Goal: Task Accomplishment & Management: Manage account settings

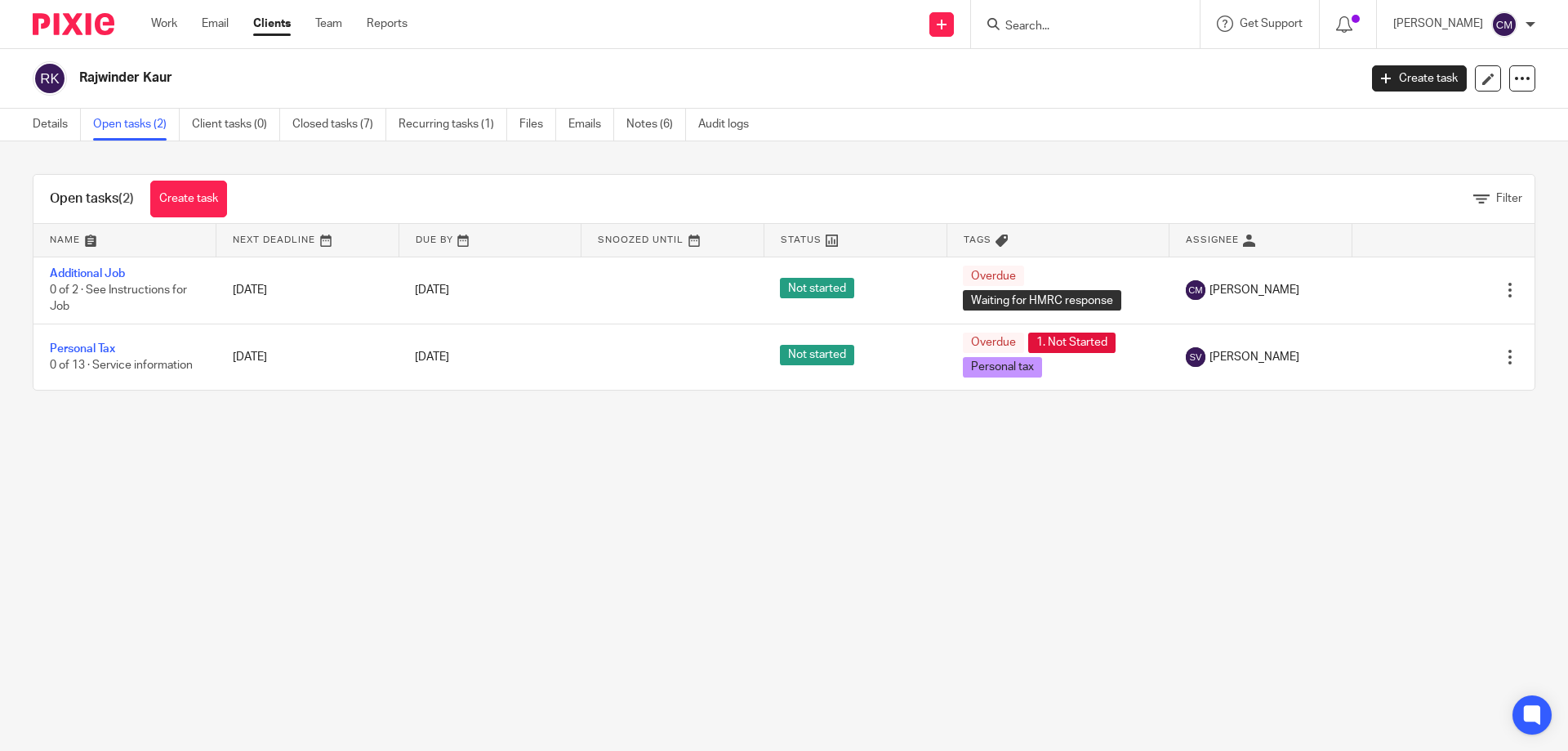
click at [1103, 17] on form at bounding box center [1091, 24] width 174 height 21
click at [1083, 33] on input "Search" at bounding box center [1077, 27] width 147 height 15
type input "grace troc"
click at [1121, 66] on link at bounding box center [1134, 70] width 268 height 38
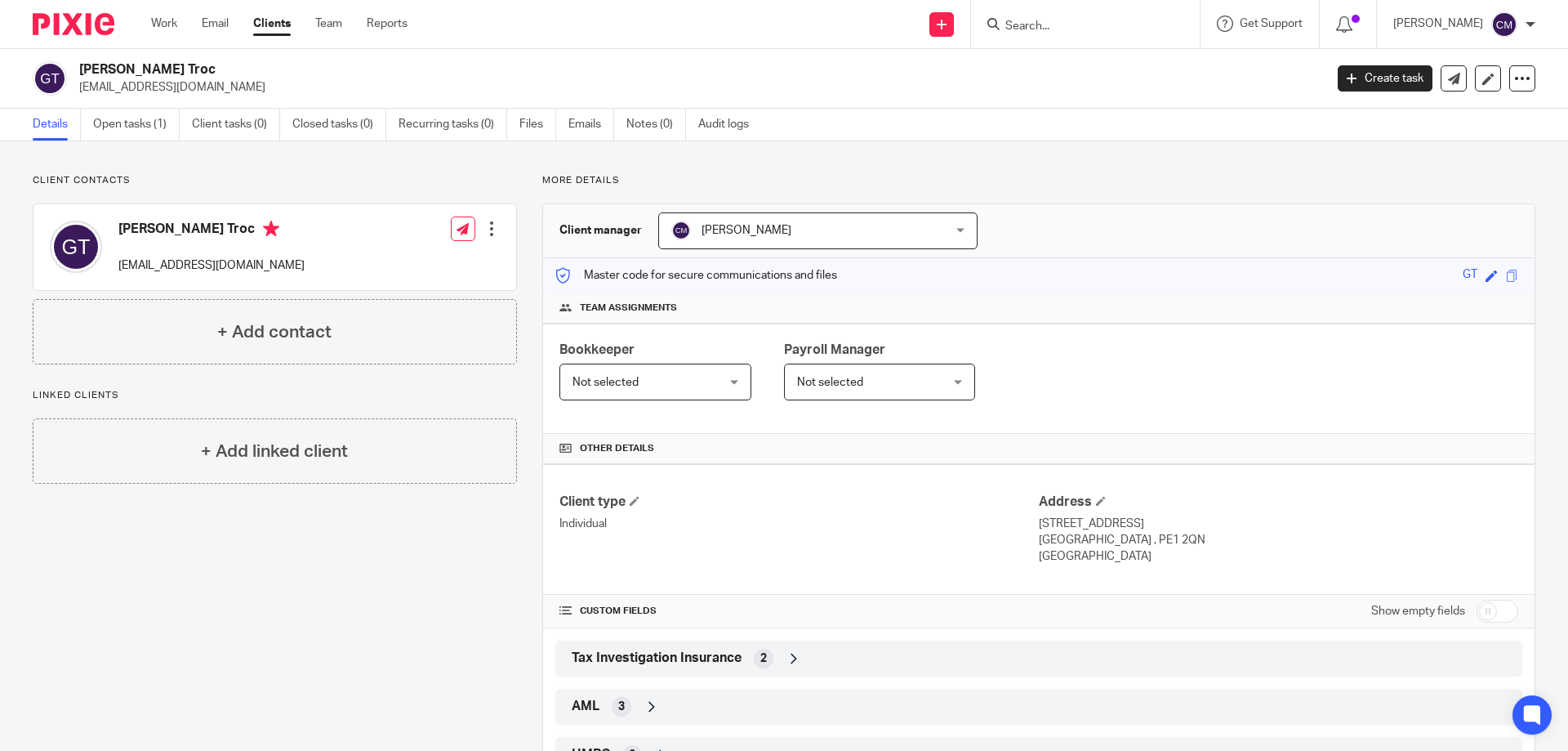
click at [566, 132] on ul "Details Open tasks (1) Client tasks (0) Closed tasks (0) Recurring tasks (0) Fi…" at bounding box center [403, 124] width 741 height 32
click at [596, 132] on link "Emails" at bounding box center [591, 124] width 46 height 32
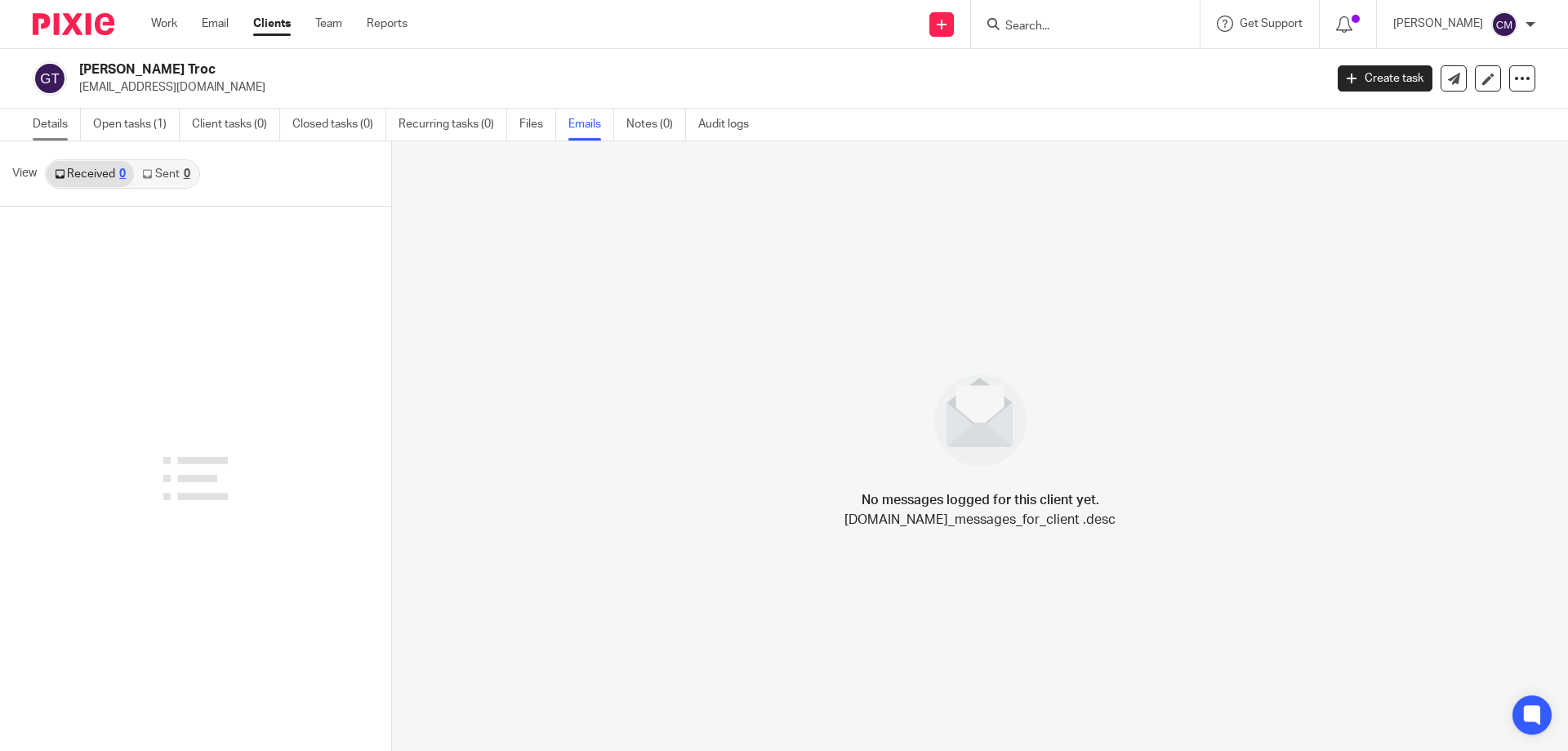
click at [65, 124] on link "Details" at bounding box center [57, 124] width 48 height 32
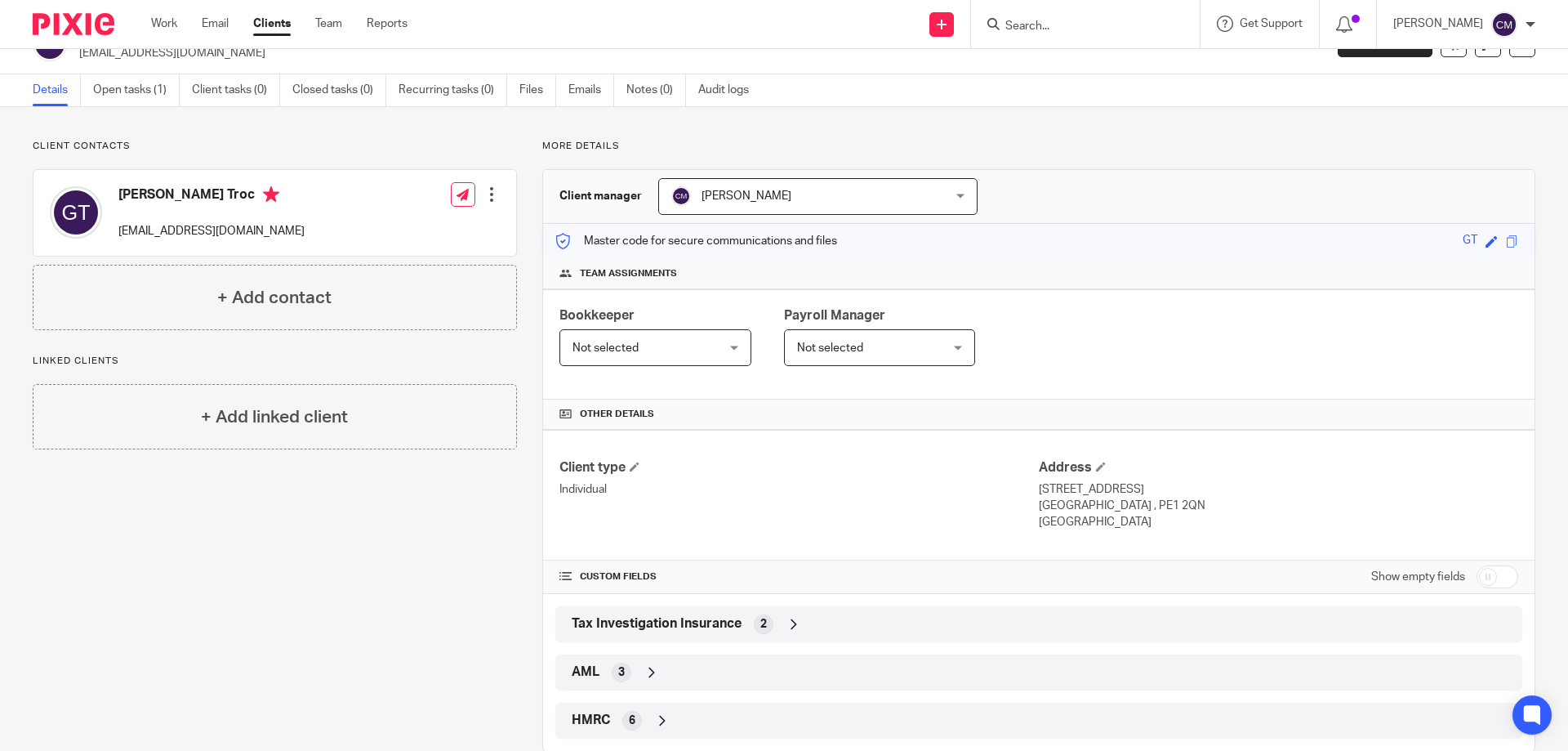
scroll to position [68, 0]
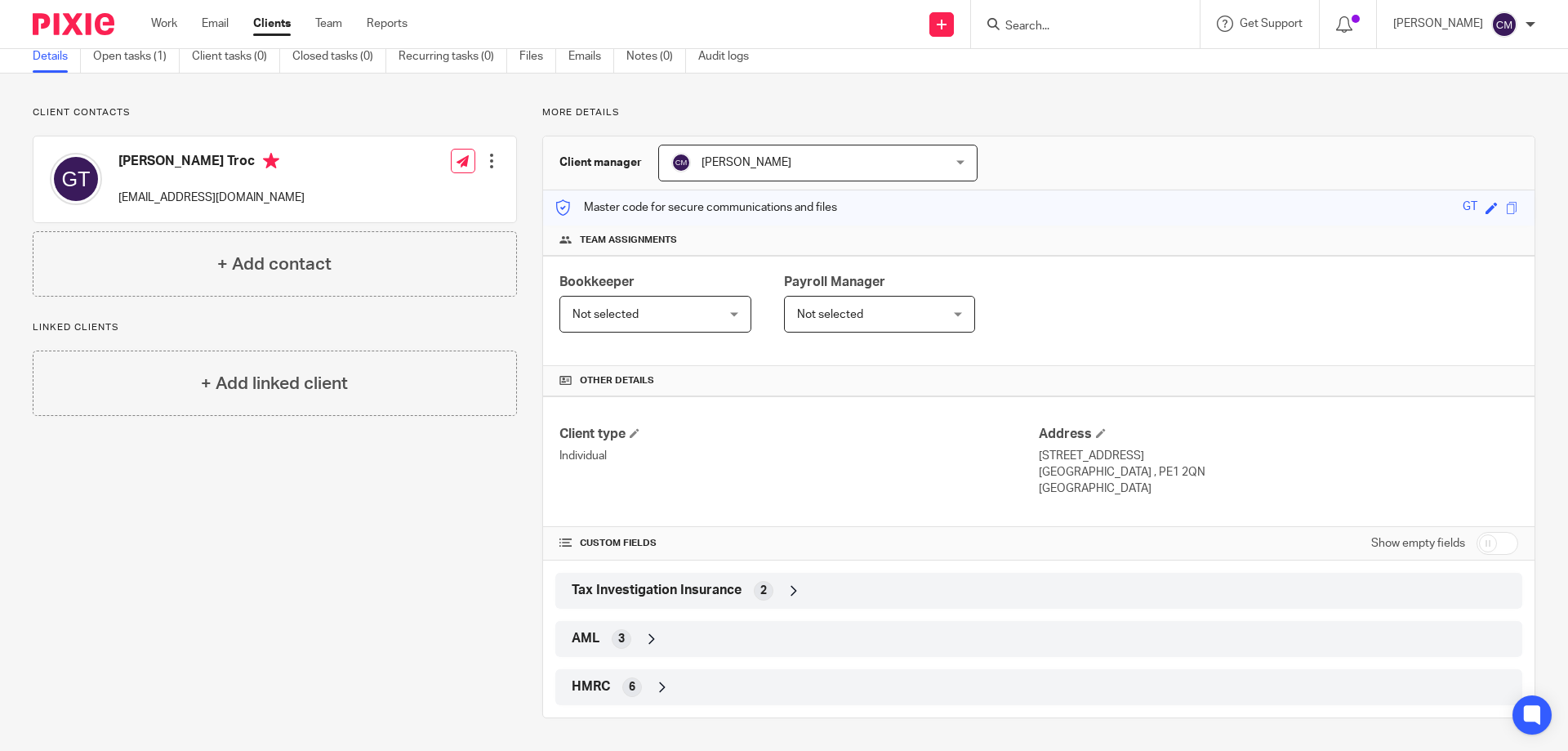
click at [617, 692] on div "HMRC 6" at bounding box center [1038, 687] width 942 height 27
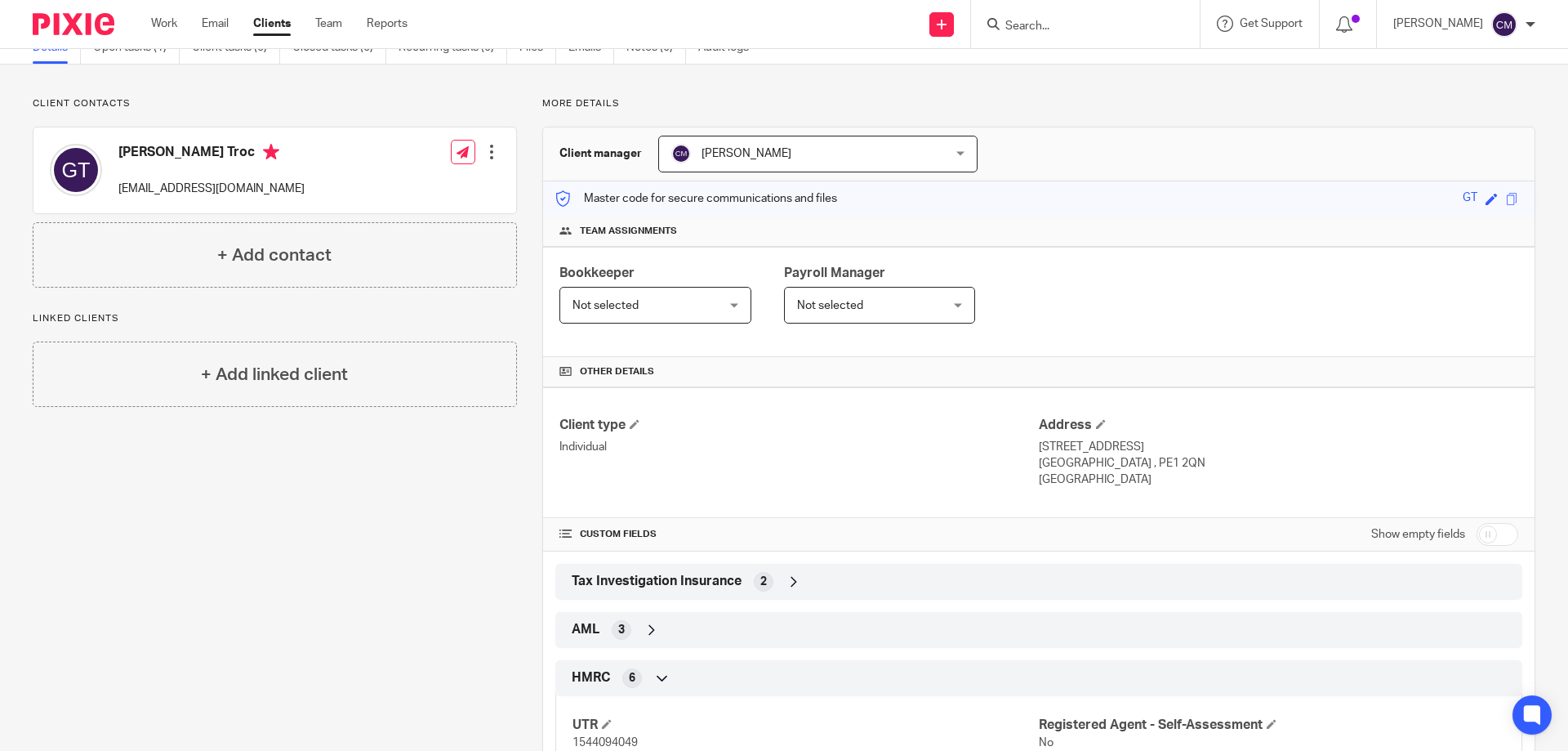
scroll to position [0, 0]
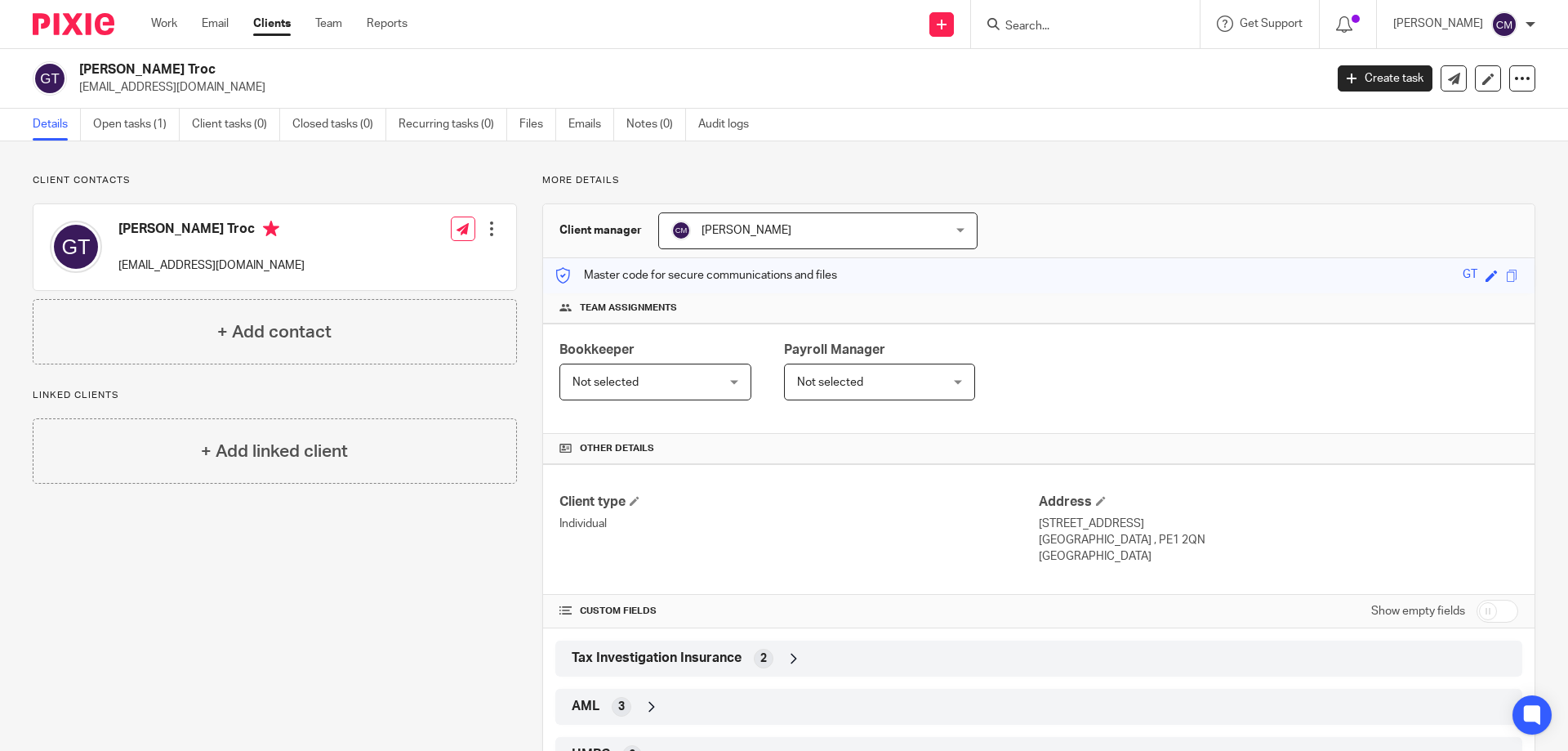
click at [487, 229] on div at bounding box center [491, 229] width 16 height 16
click at [373, 260] on link "Edit contact" at bounding box center [415, 266] width 156 height 24
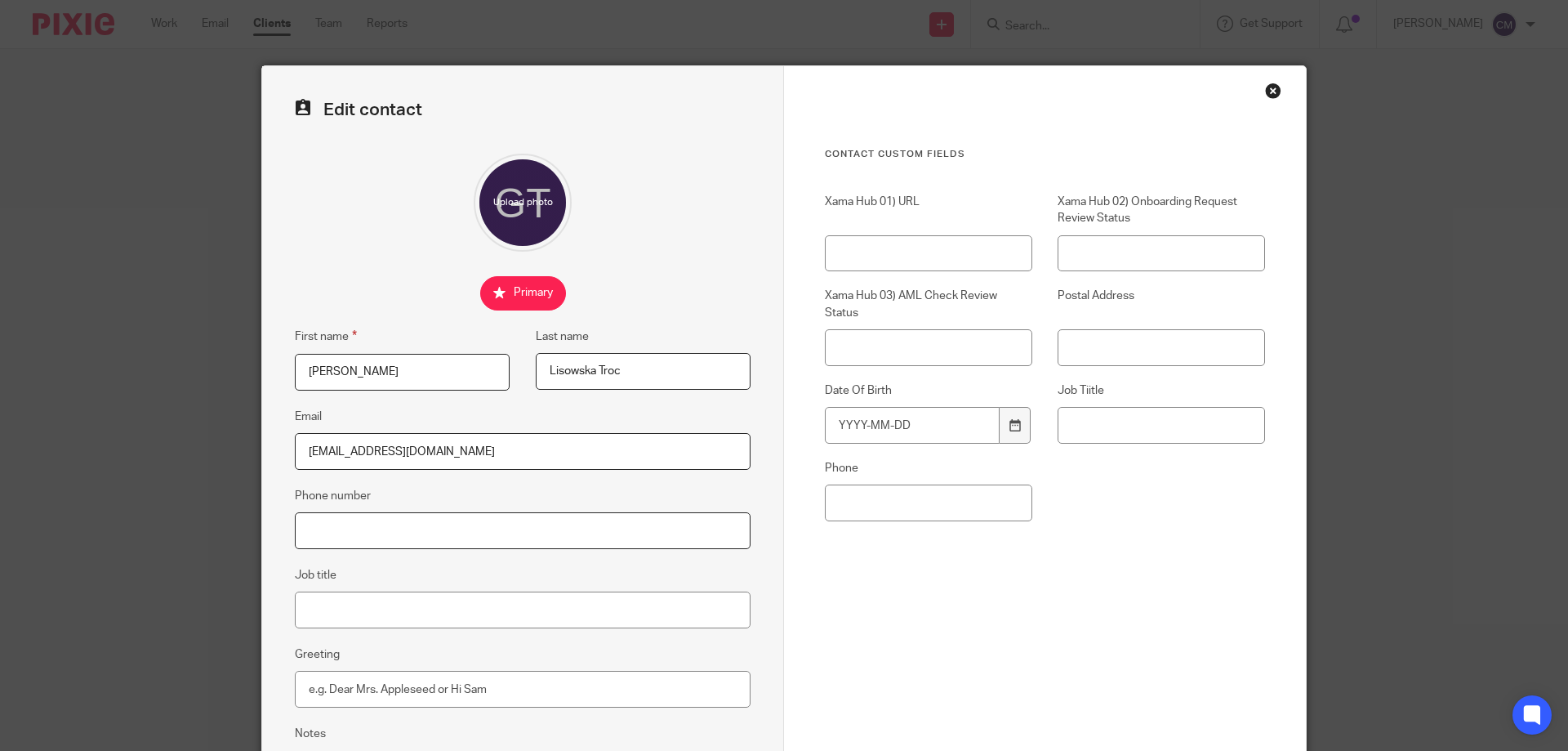
click at [394, 526] on input "Phone number" at bounding box center [522, 530] width 456 height 37
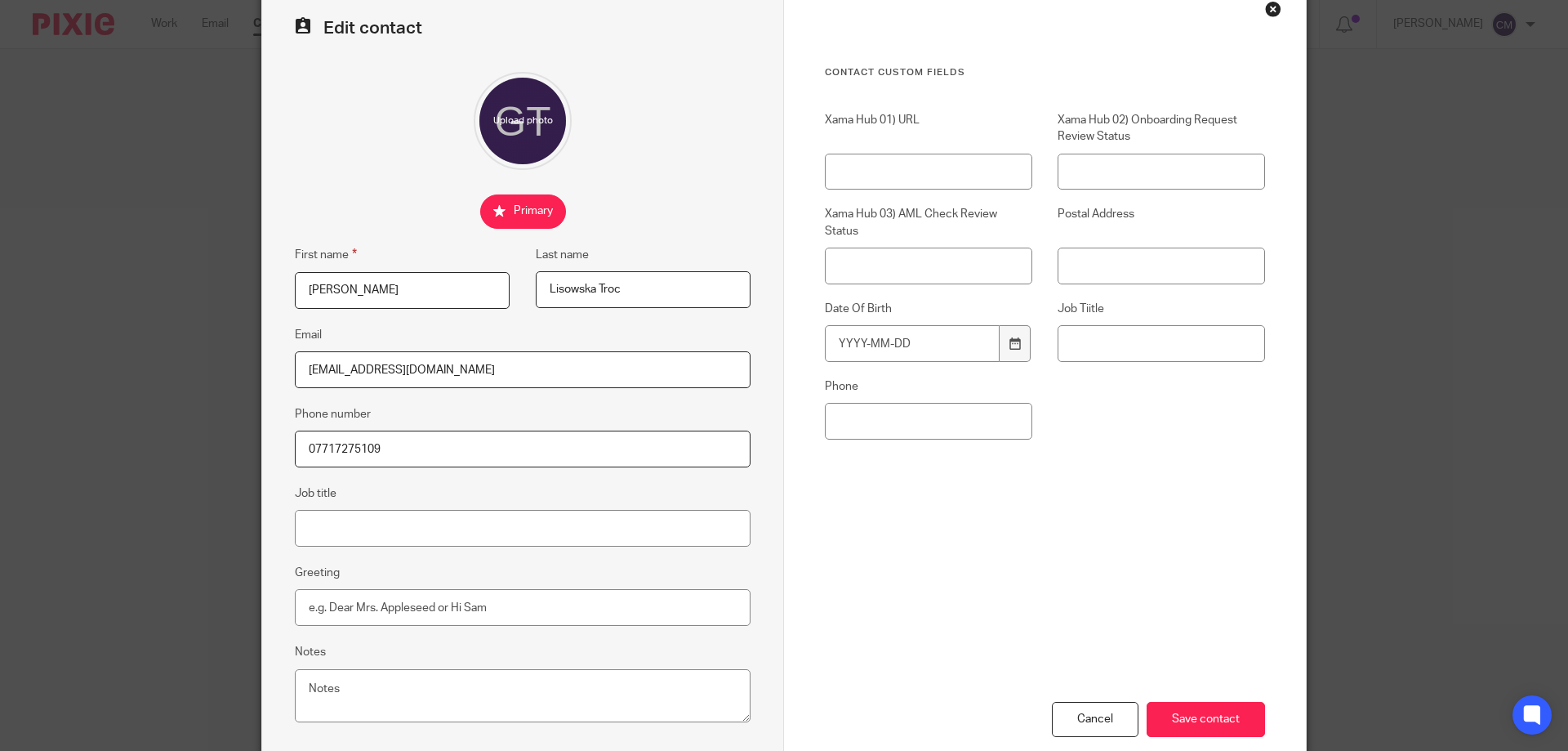
scroll to position [163, 0]
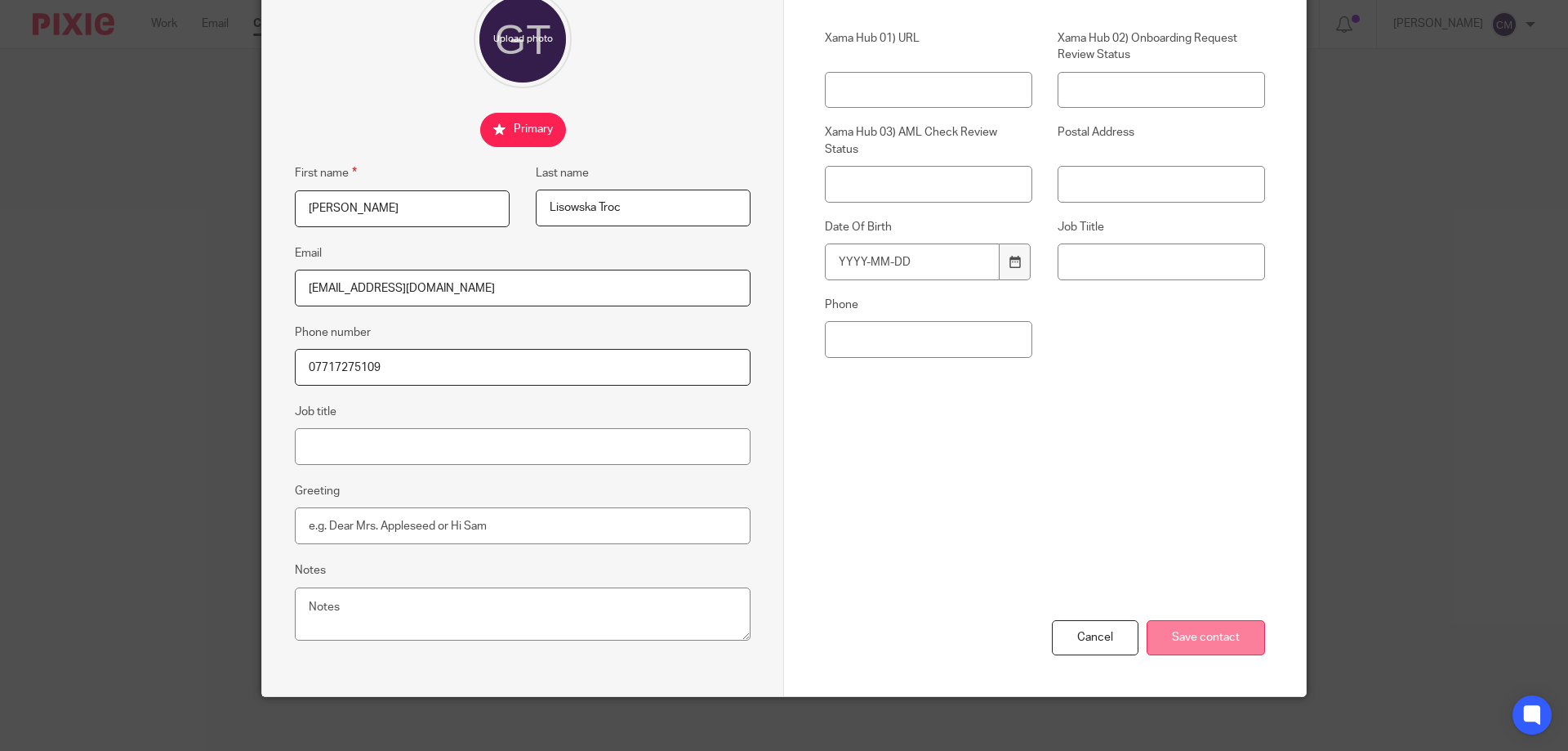
type input "07717275109"
click at [1211, 633] on input "Save contact" at bounding box center [1206, 638] width 119 height 35
click at [1194, 638] on input "Save contact" at bounding box center [1206, 638] width 119 height 35
